Goal: Transaction & Acquisition: Purchase product/service

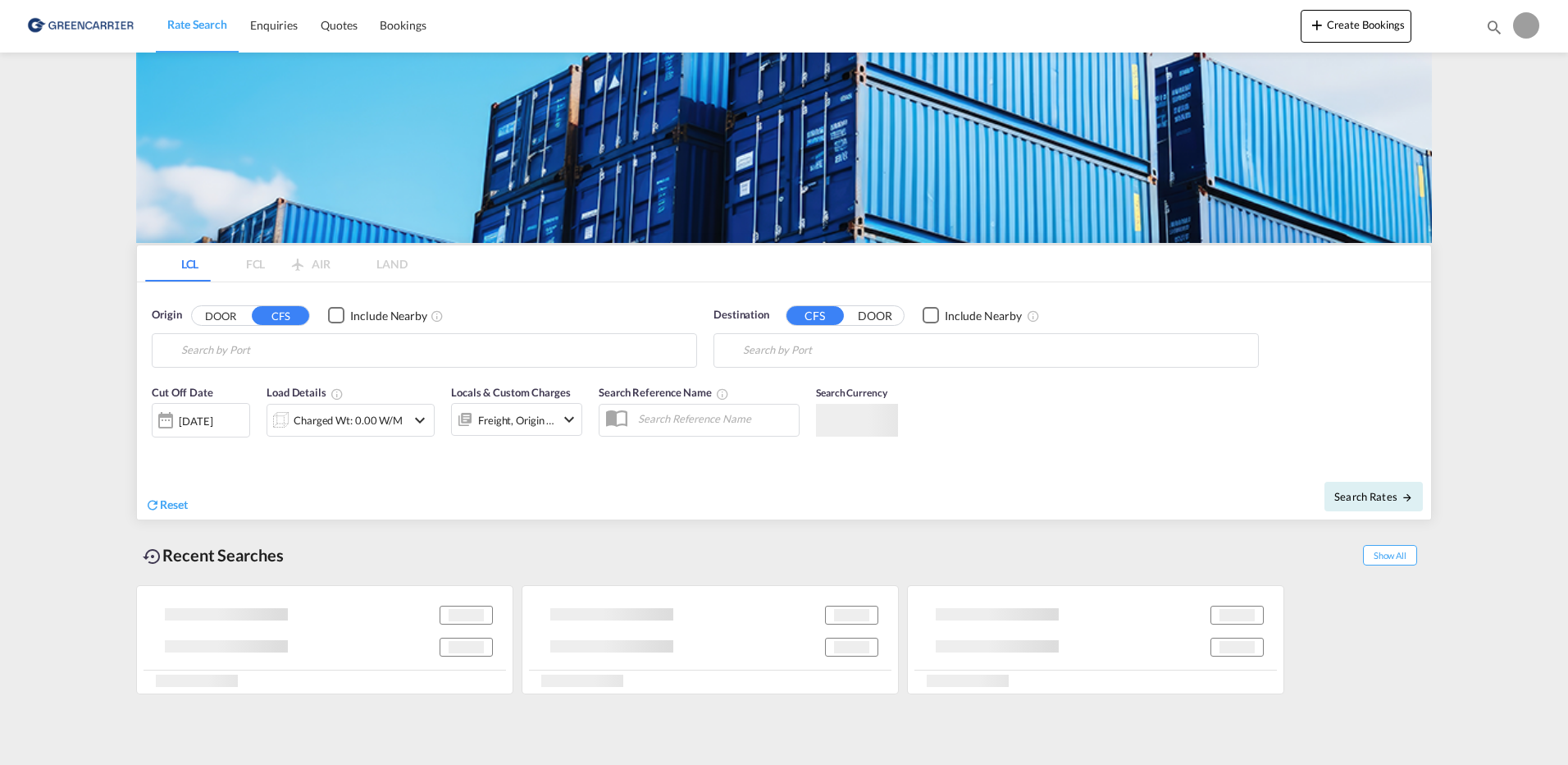
type input "[GEOGRAPHIC_DATA] ([GEOGRAPHIC_DATA]), [GEOGRAPHIC_DATA]"
type input "[GEOGRAPHIC_DATA], [GEOGRAPHIC_DATA], IDJKT"
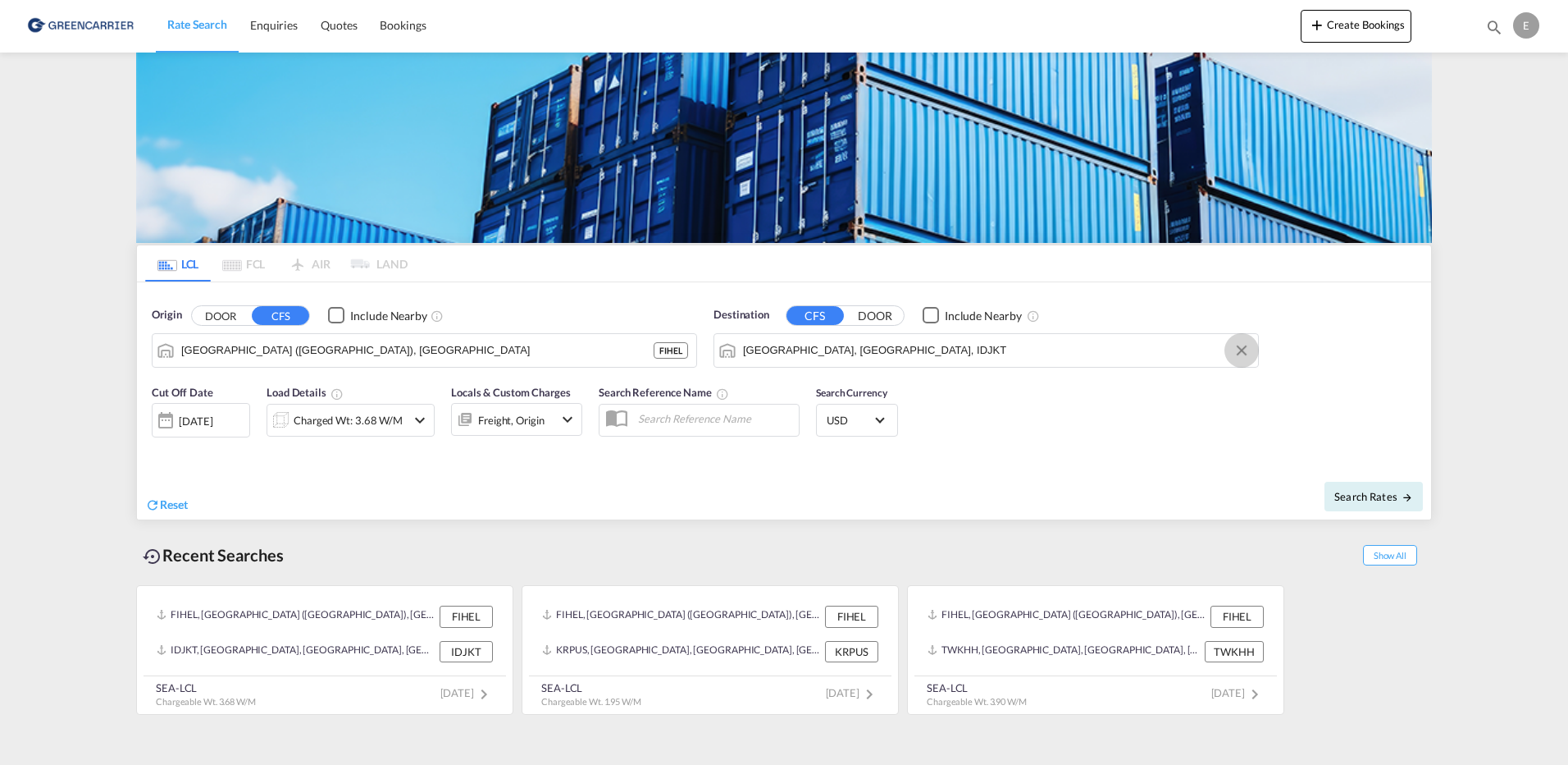
drag, startPoint x: 1238, startPoint y: 352, endPoint x: 1206, endPoint y: 352, distance: 32.0
click at [1238, 352] on button "Clear Input" at bounding box center [1241, 350] width 25 height 25
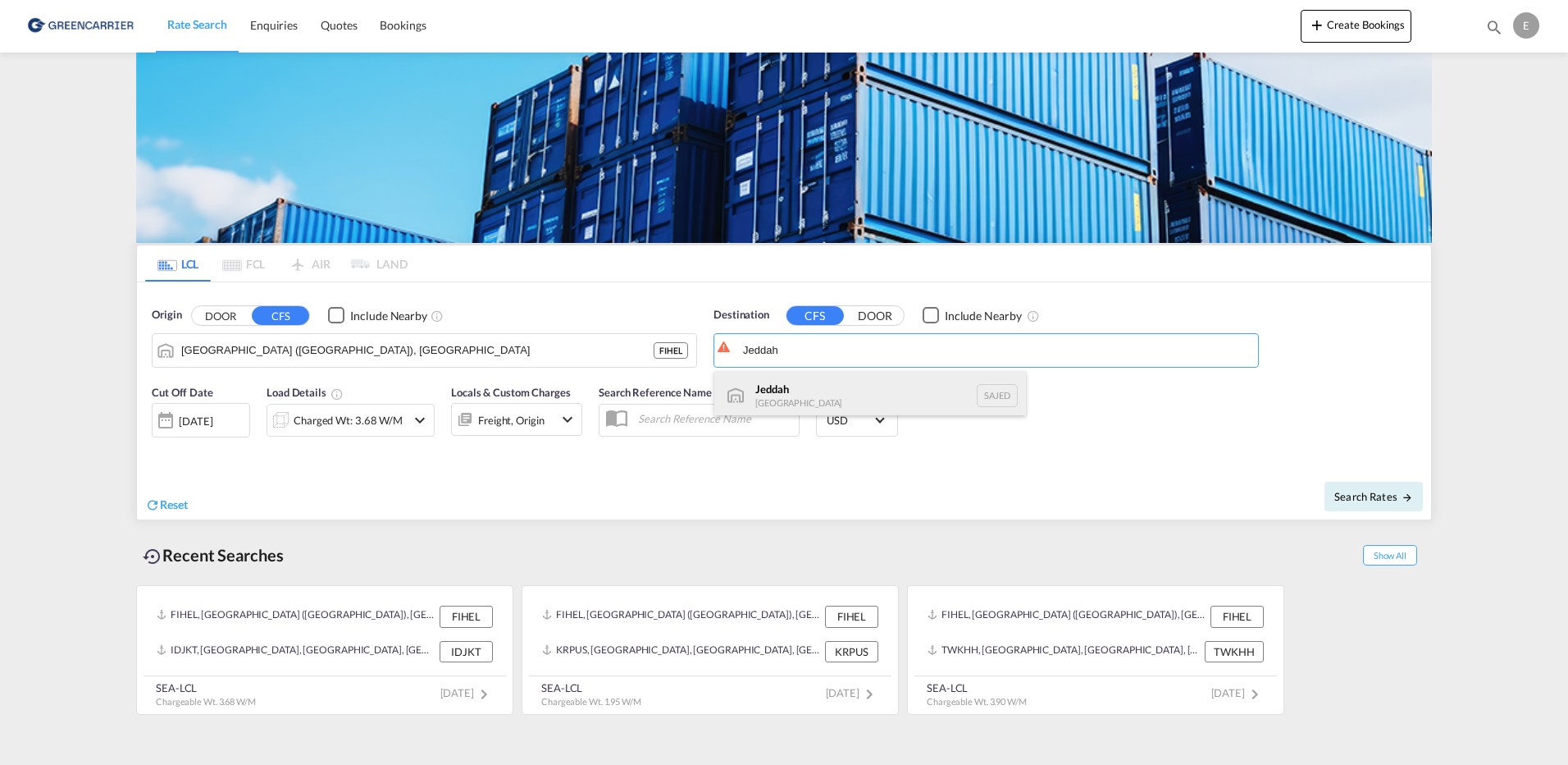
click at [786, 384] on div "Jeddah [GEOGRAPHIC_DATA] SAJED" at bounding box center [870, 395] width 312 height 50
type input "Jeddah, SAJED"
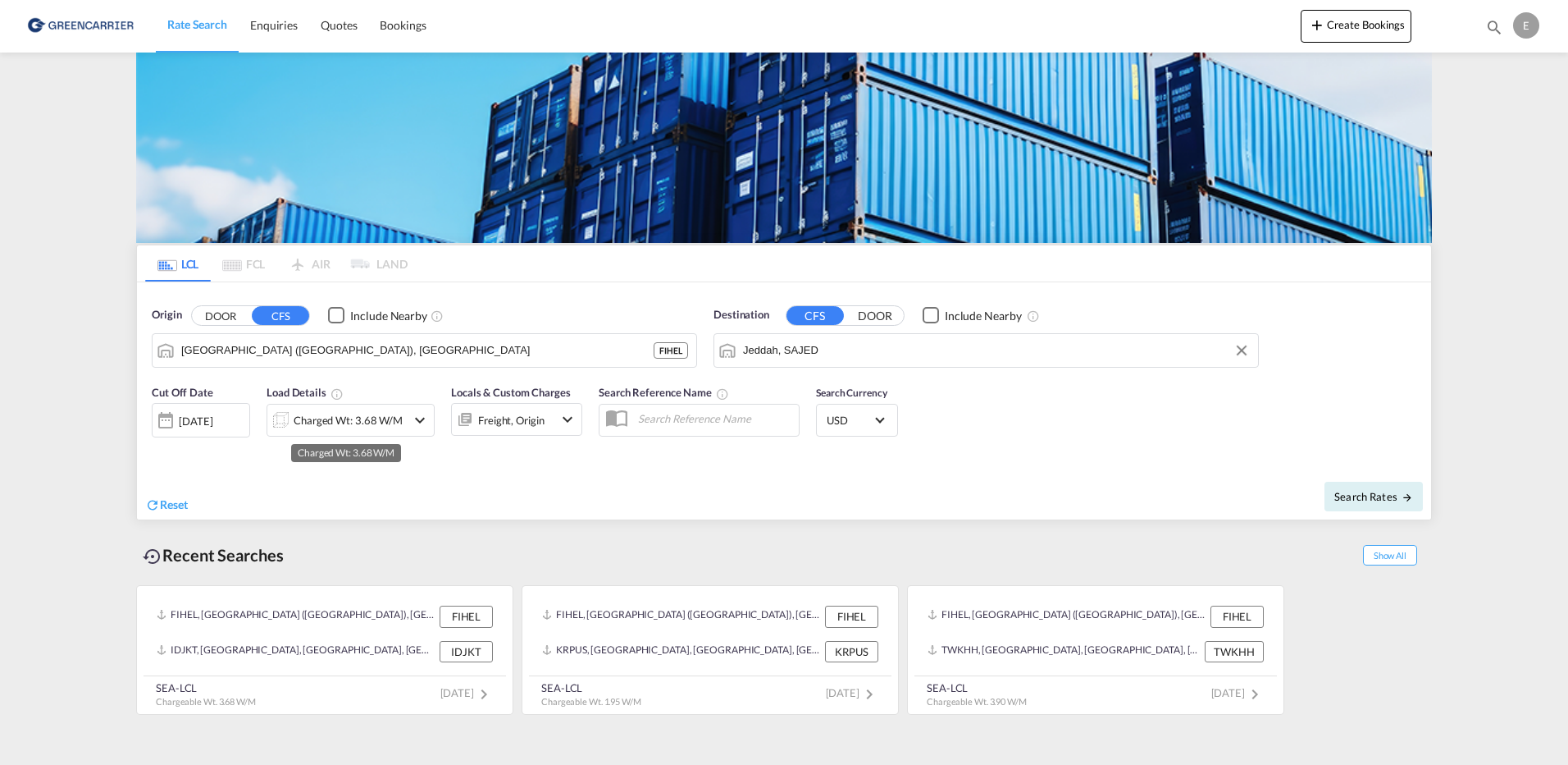
click at [396, 422] on div "Charged Wt: 3.68 W/M" at bounding box center [348, 419] width 109 height 23
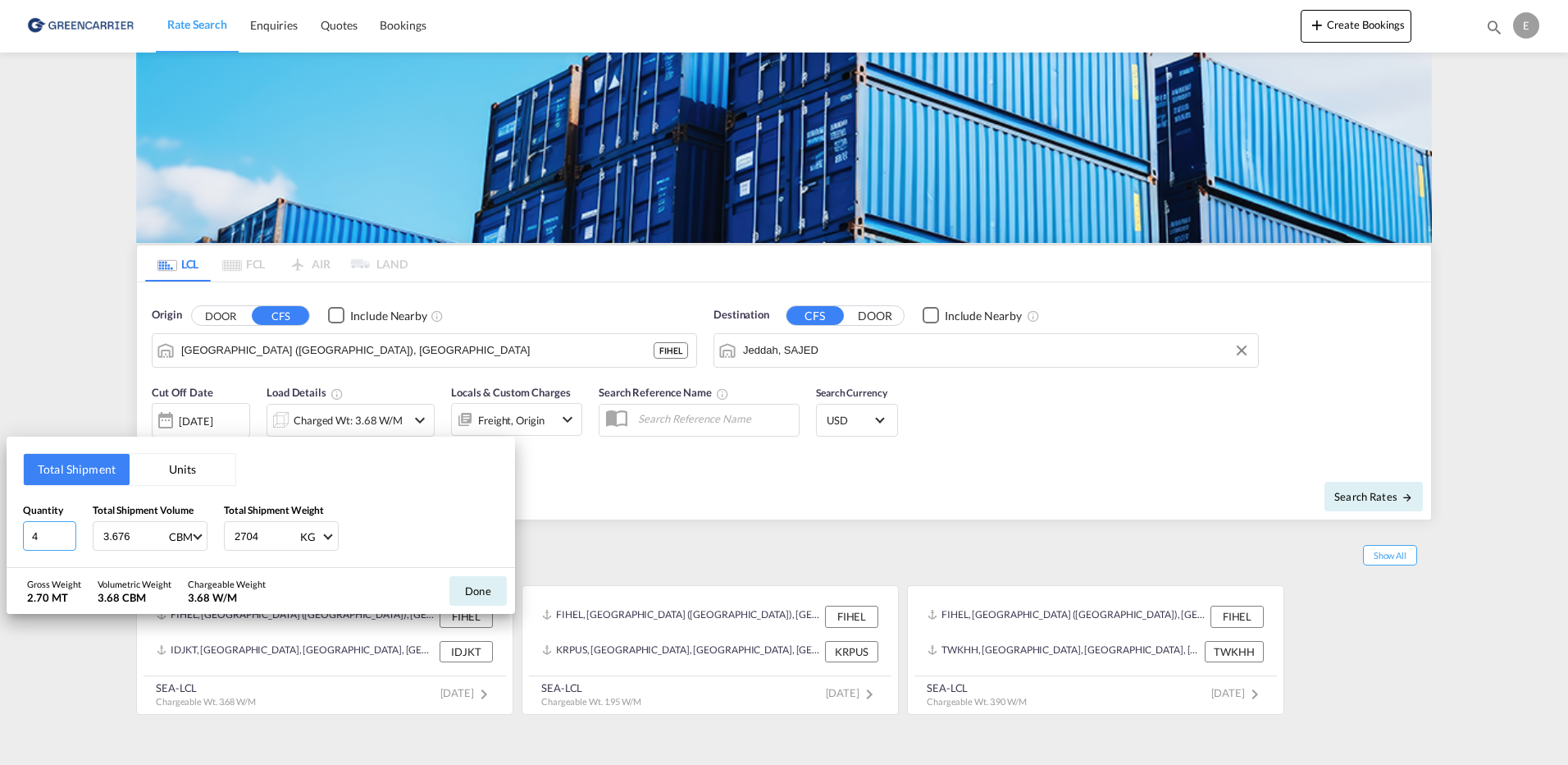
drag, startPoint x: 45, startPoint y: 540, endPoint x: 13, endPoint y: 540, distance: 32.0
click at [13, 540] on div "Total Shipment Units Quantity 4 Total Shipment Volume 3.676 CBM CBM CFT Total S…" at bounding box center [261, 502] width 508 height 131
type input "1"
drag, startPoint x: 142, startPoint y: 538, endPoint x: 64, endPoint y: 538, distance: 78.0
click at [64, 538] on div "Quantity 1 Total Shipment Volume 3.676 CBM CBM CFT Total Shipment Weight 2704 K…" at bounding box center [261, 527] width 475 height 50
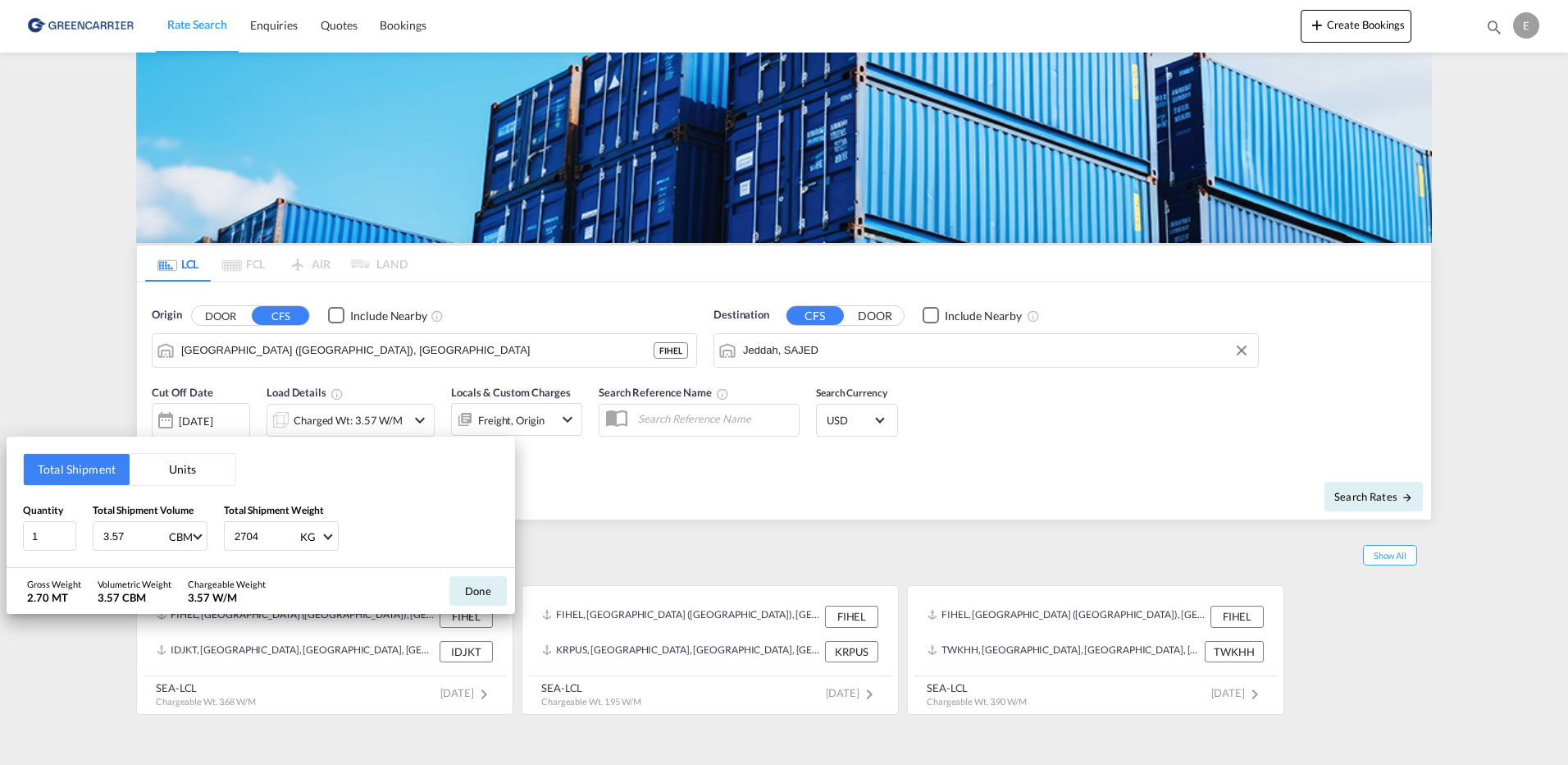
type input "3.57"
drag, startPoint x: 262, startPoint y: 535, endPoint x: 220, endPoint y: 533, distance: 42.0
click at [220, 533] on div "Quantity 1 Total Shipment Volume 3.57 CBM CBM CFT Total Shipment Weight 2704 KG…" at bounding box center [261, 527] width 475 height 50
type input "208"
click at [372, 521] on div "Quantity 1 Total Shipment Volume 3.57 CBM CBM CFT Total Shipment Weight 208 KG …" at bounding box center [261, 527] width 475 height 50
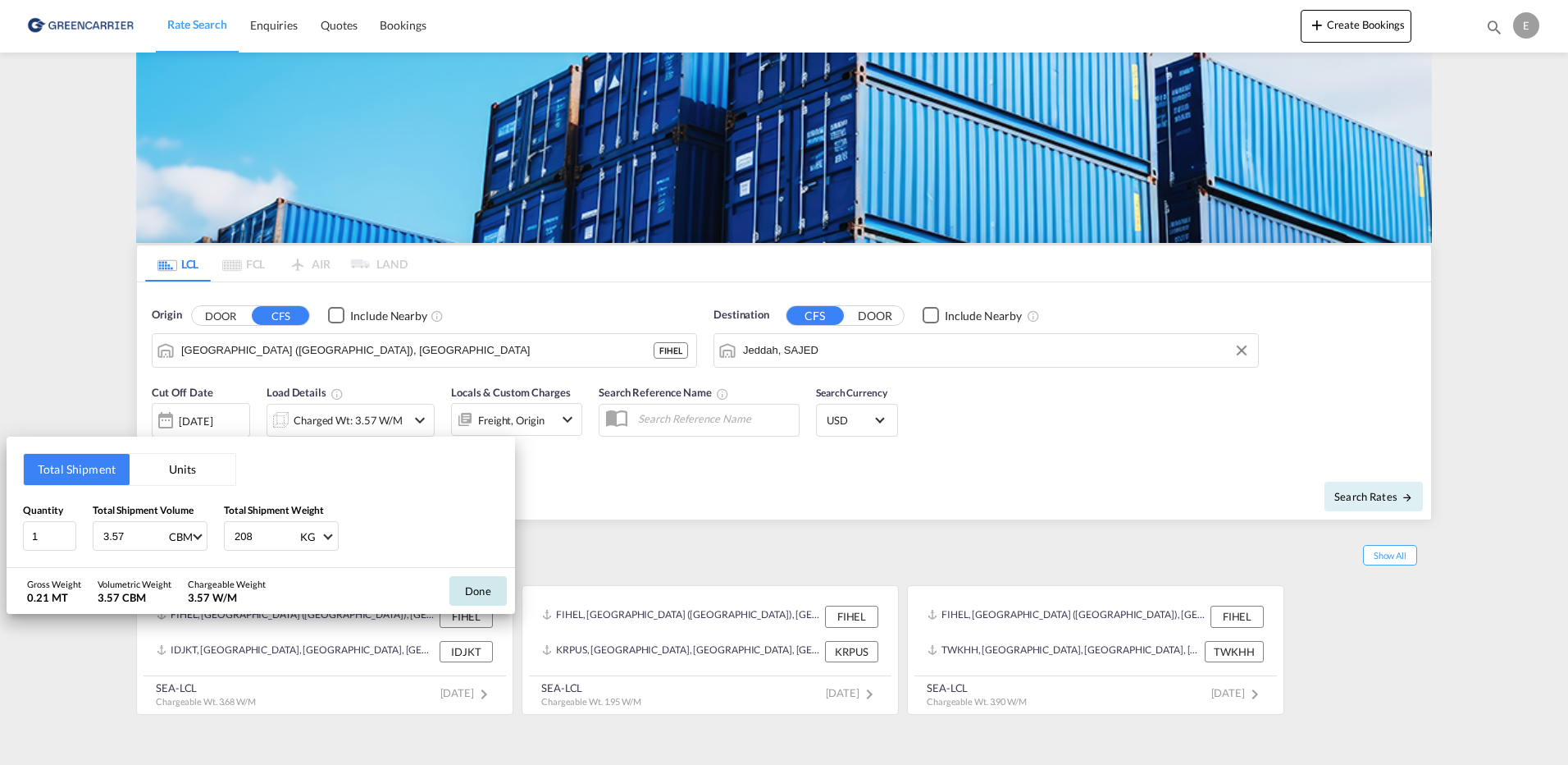
click at [472, 583] on button "Done" at bounding box center [478, 591] width 57 height 30
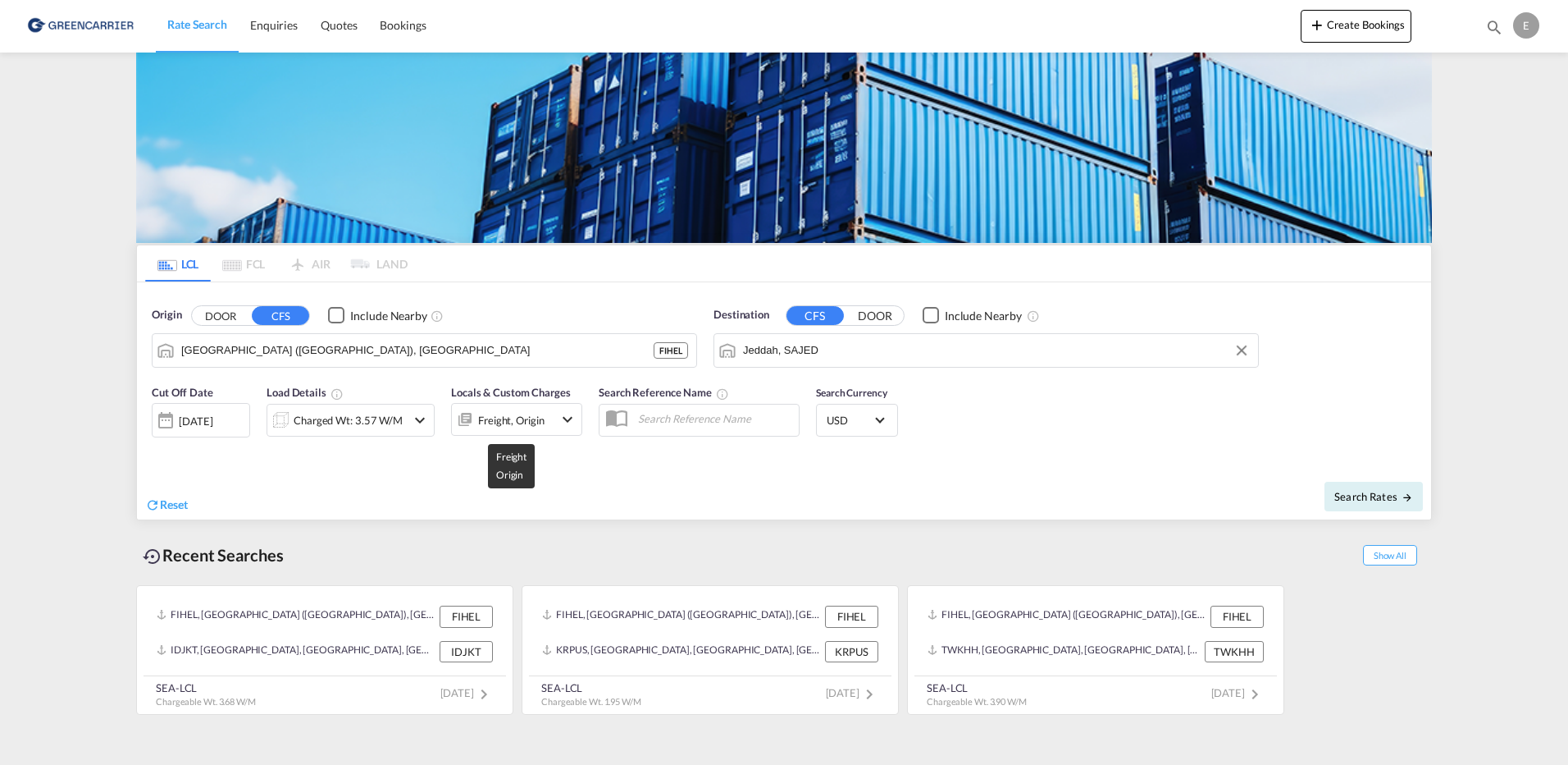
click at [518, 426] on div "Freight, Origin" at bounding box center [511, 419] width 66 height 23
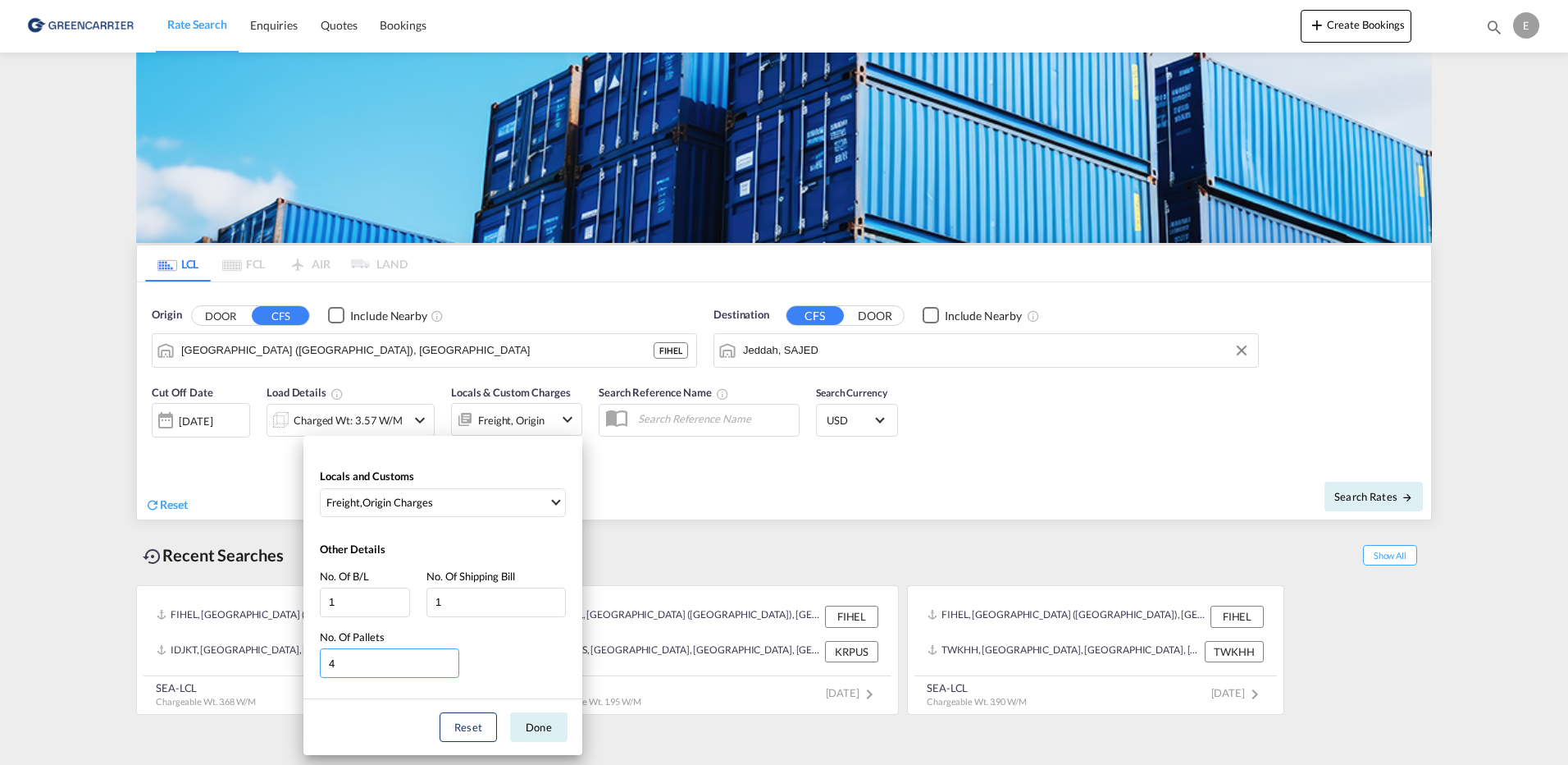
drag, startPoint x: 361, startPoint y: 658, endPoint x: 286, endPoint y: 663, distance: 75.2
click at [286, 663] on div "Locals and Customs Freight , Origin Charges Clear All Select All Freight Origin…" at bounding box center [784, 382] width 1568 height 765
type input "1"
click at [527, 727] on button "Done" at bounding box center [539, 727] width 57 height 30
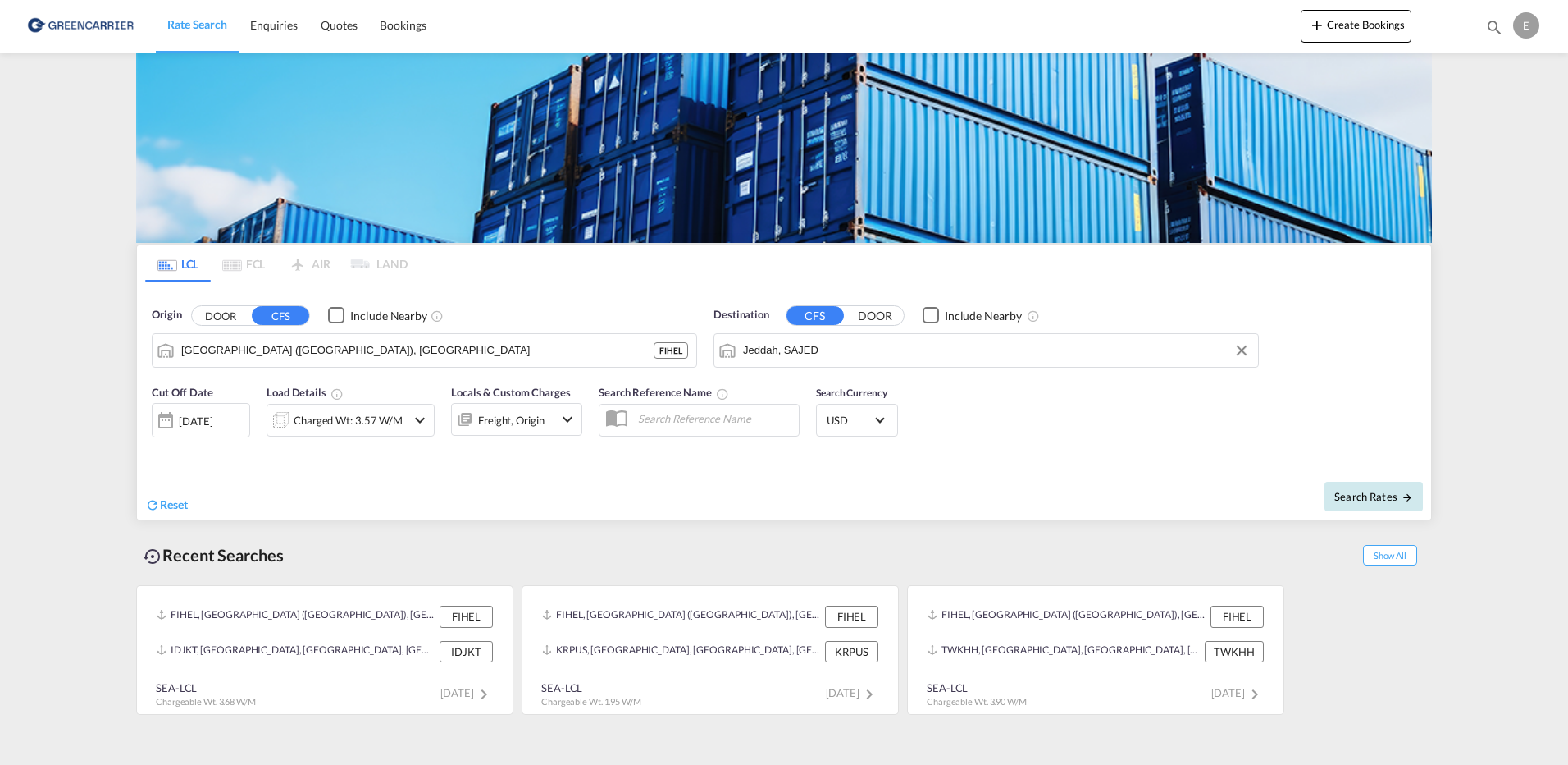
click at [1381, 488] on button "Search Rates" at bounding box center [1373, 496] width 98 height 30
type input "FIHEL to SAJED / [DATE]"
